Goal: Task Accomplishment & Management: Use online tool/utility

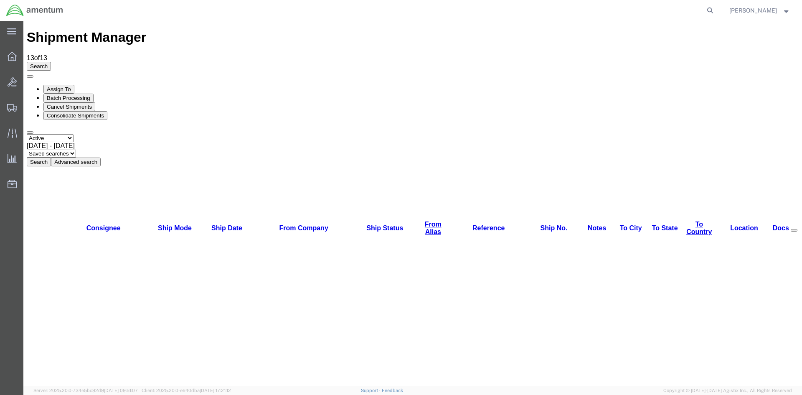
click at [51, 157] on button "Search" at bounding box center [39, 161] width 24 height 9
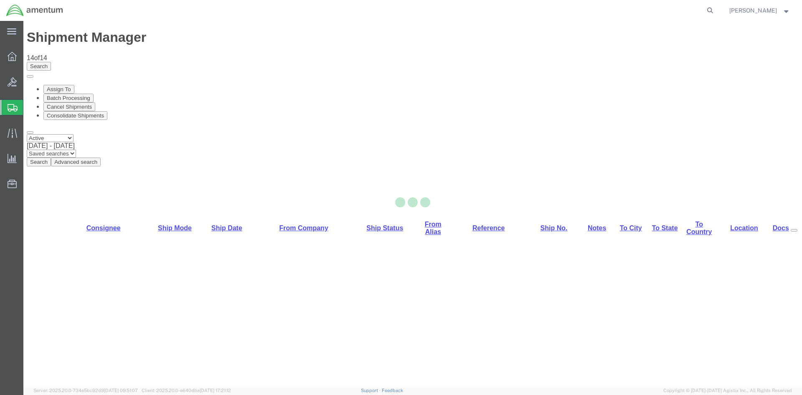
select select "42668"
select select "42715"
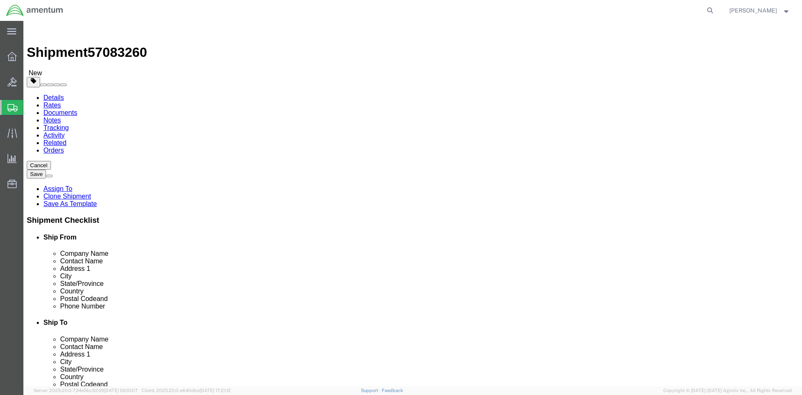
drag, startPoint x: 642, startPoint y: 346, endPoint x: 638, endPoint y: 341, distance: 7.1
click button "Rate Shipment"
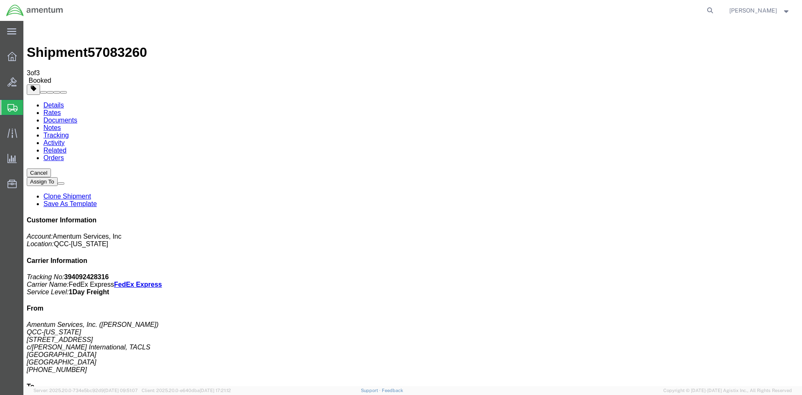
drag, startPoint x: 297, startPoint y: 152, endPoint x: 335, endPoint y: 149, distance: 37.7
copy td "394092428316"
click at [52, 102] on link "Details" at bounding box center [53, 105] width 20 height 7
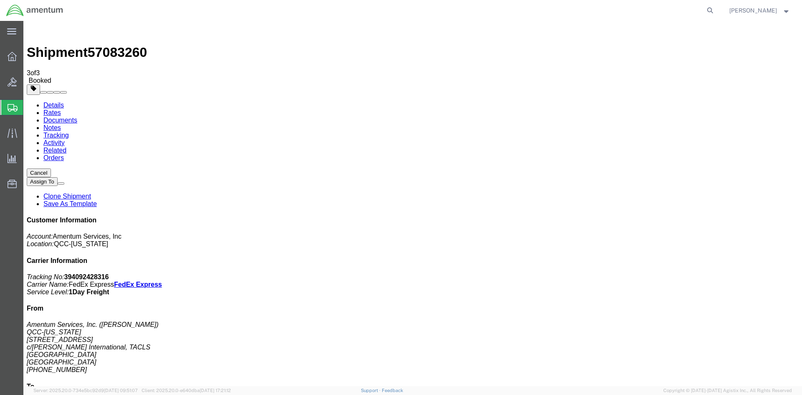
click link "Schedule pickup request"
